Goal: Task Accomplishment & Management: Manage account settings

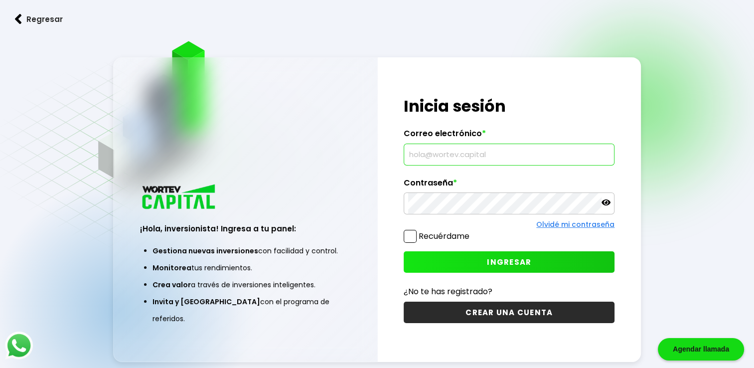
click at [442, 158] on input "text" at bounding box center [509, 154] width 202 height 21
type input "[EMAIL_ADDRESS][DOMAIN_NAME]"
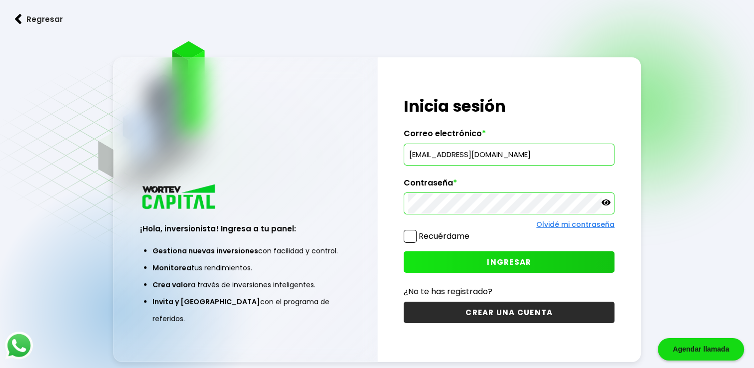
click at [459, 261] on button "INGRESAR" at bounding box center [508, 261] width 211 height 21
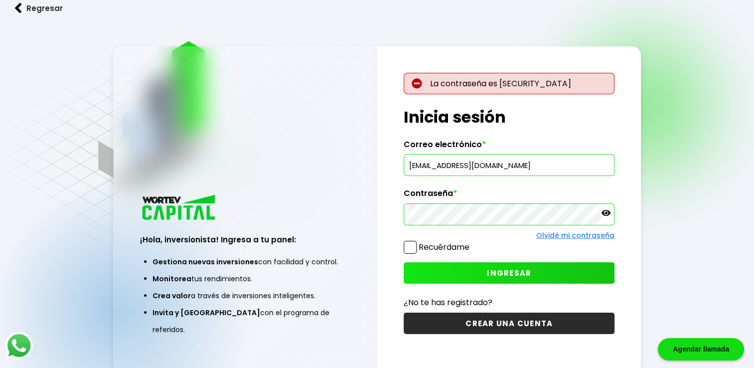
click at [603, 215] on icon at bounding box center [605, 213] width 9 height 6
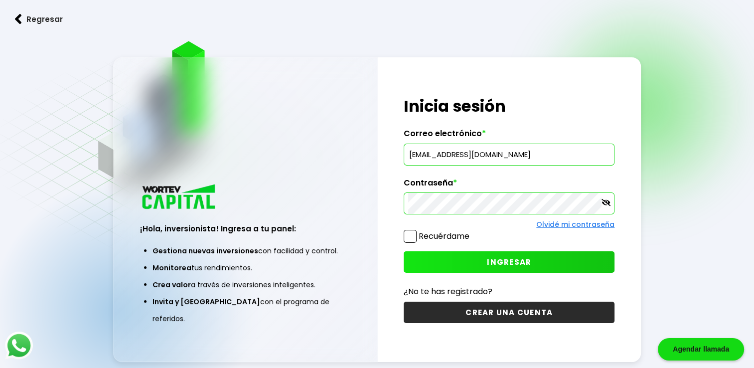
click at [607, 200] on icon at bounding box center [605, 202] width 9 height 9
click at [535, 254] on button "INGRESAR" at bounding box center [508, 261] width 211 height 21
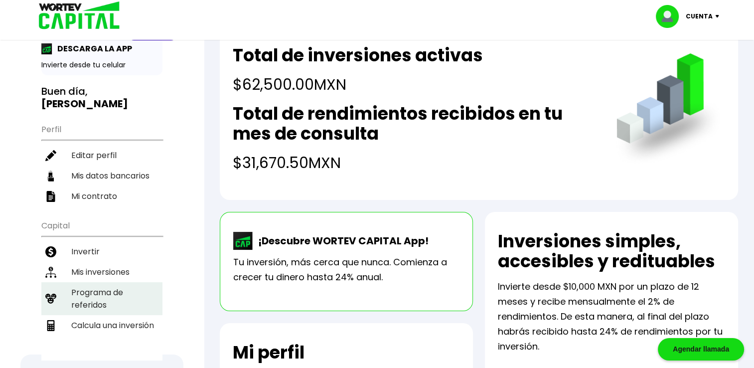
scroll to position [32, 0]
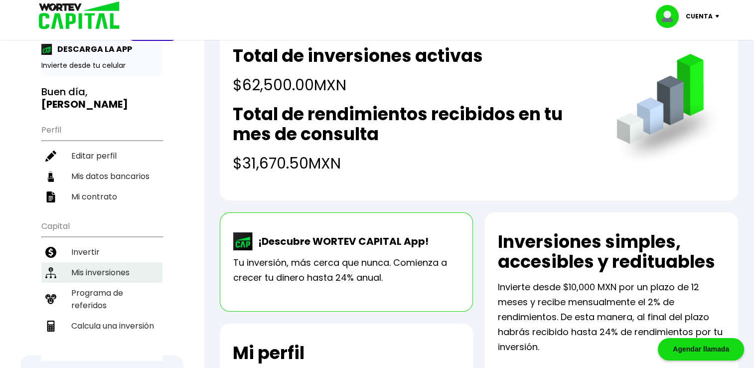
click at [128, 262] on li "Mis inversiones" at bounding box center [101, 272] width 121 height 20
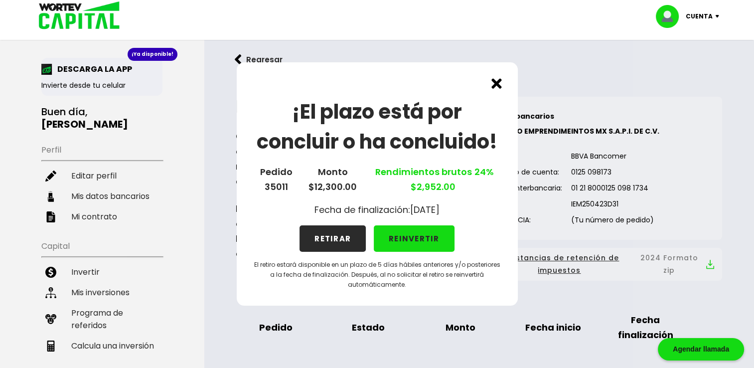
scroll to position [13, 0]
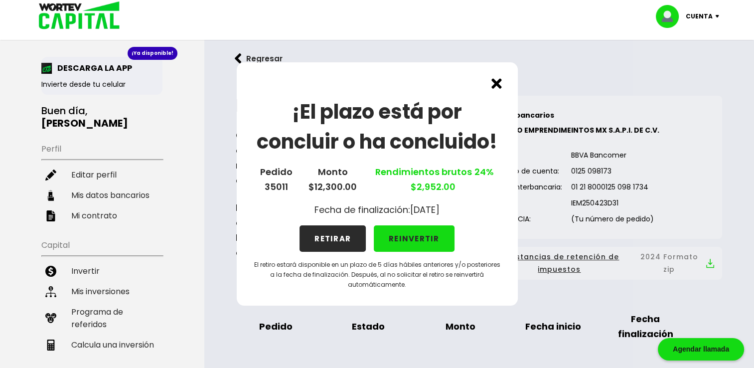
click at [491, 83] on img at bounding box center [496, 83] width 10 height 10
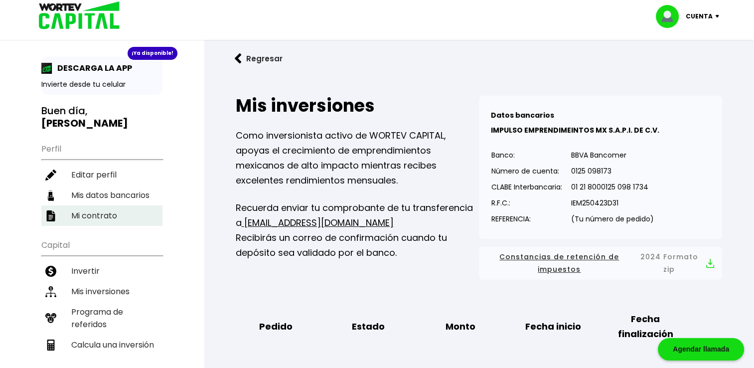
click at [108, 205] on li "Mi contrato" at bounding box center [101, 215] width 121 height 20
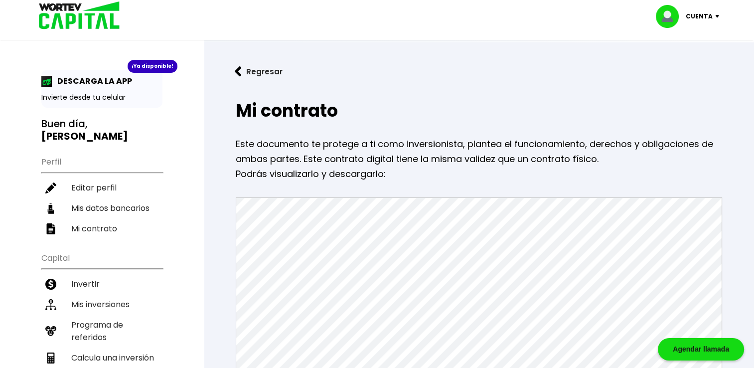
click at [713, 19] on div "Cuenta" at bounding box center [690, 16] width 70 height 23
click at [695, 47] on link "Editar perfil" at bounding box center [688, 46] width 39 height 10
select select "Hombre"
select select "DG"
select select "Banamex"
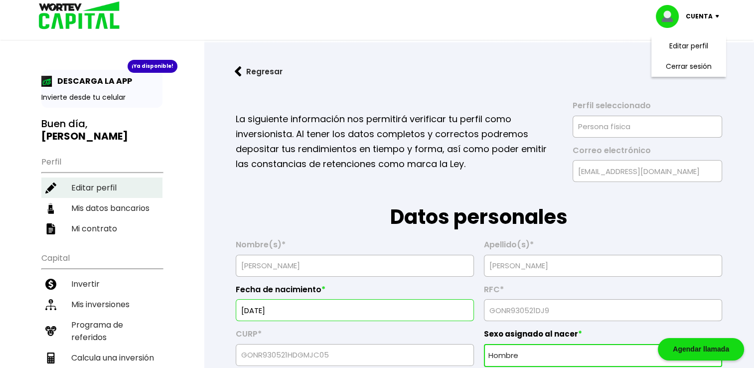
click at [110, 177] on li "Editar perfil" at bounding box center [101, 187] width 121 height 20
click at [105, 198] on li "Mis datos bancarios" at bounding box center [101, 208] width 121 height 20
select select "Banamex"
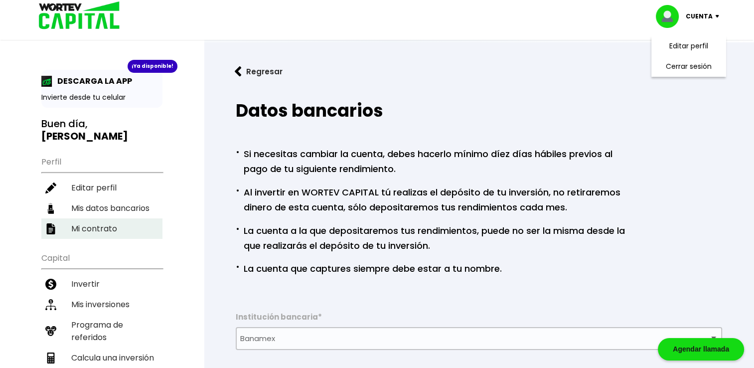
click at [102, 218] on li "Mi contrato" at bounding box center [101, 228] width 121 height 20
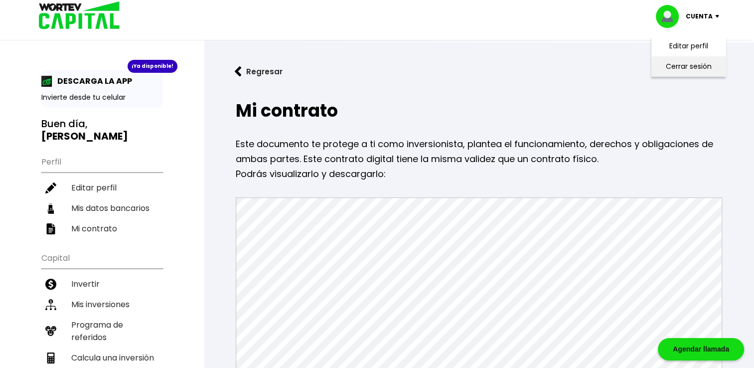
click at [684, 65] on li "Cerrar sesión" at bounding box center [688, 66] width 80 height 20
